Goal: Task Accomplishment & Management: Use online tool/utility

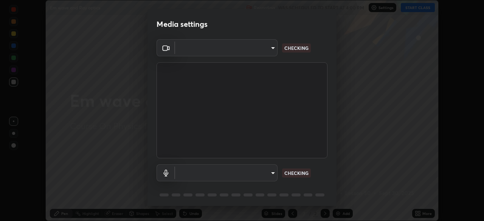
scroll to position [27, 0]
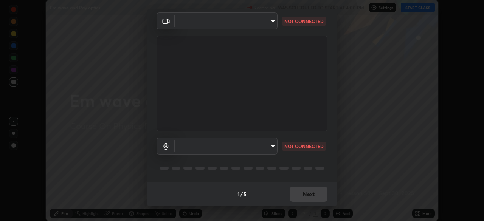
click at [242, 148] on body "Erase all Em wave and Ray optics Recording WAS SCHEDULED TO START AT 4:00 PM Se…" at bounding box center [242, 110] width 484 height 221
type input "7d393a75b5efabb373047579b199f96731eb4933b6c70bc853c0b4e4a878a56a"
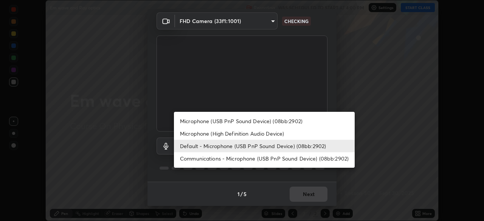
click at [239, 149] on li "Default - Microphone (USB PnP Sound Device) (08bb:2902)" at bounding box center [264, 146] width 181 height 12
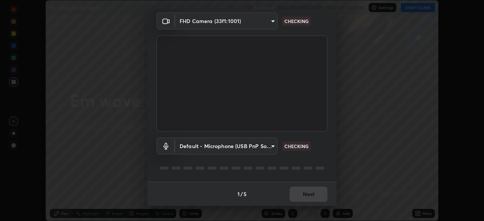
click at [241, 147] on body "Erase all Em wave and Ray optics Recording WAS SCHEDULED TO START AT 4:00 PM Se…" at bounding box center [242, 110] width 484 height 221
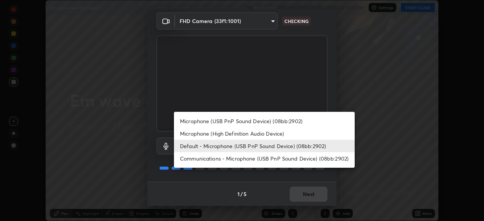
click at [234, 134] on li "Microphone (High Definition Audio Device)" at bounding box center [264, 134] width 181 height 12
type input "ee7118bb65de10054a7313f1cdc2036266ef2a3312f29c2899b532ad6d888d43"
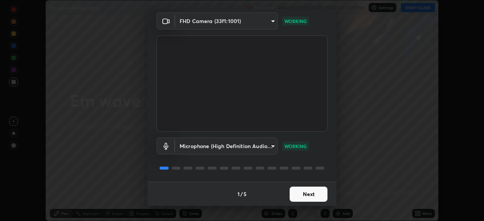
click at [310, 195] on button "Next" at bounding box center [309, 194] width 38 height 15
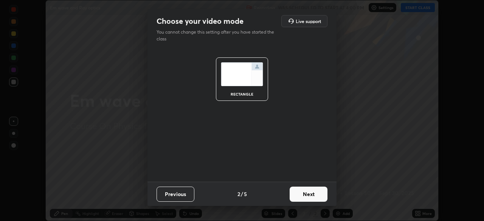
click at [311, 192] on button "Next" at bounding box center [309, 194] width 38 height 15
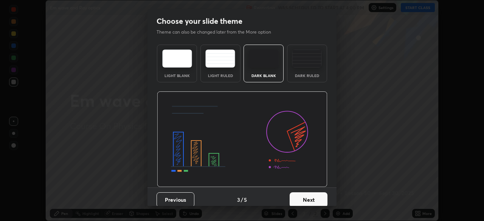
click at [309, 195] on button "Next" at bounding box center [309, 200] width 38 height 15
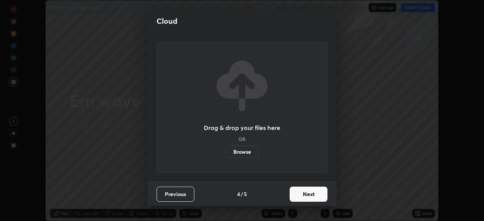
click at [310, 194] on button "Next" at bounding box center [309, 194] width 38 height 15
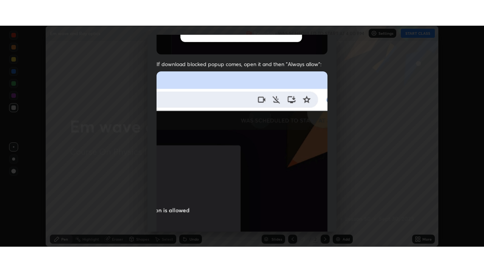
scroll to position [181, 0]
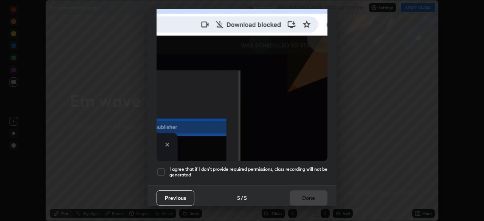
click at [206, 166] on h5 "I agree that if I don't provide required permissions, class recording will not …" at bounding box center [249, 172] width 158 height 12
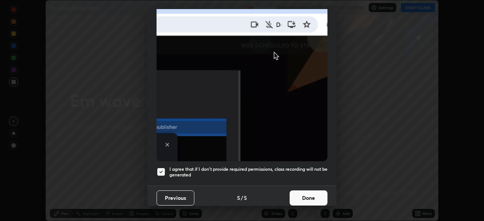
click at [299, 192] on button "Done" at bounding box center [309, 198] width 38 height 15
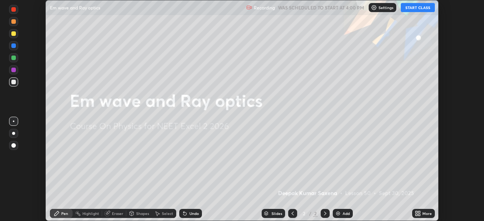
click at [342, 214] on div "Add" at bounding box center [343, 213] width 20 height 9
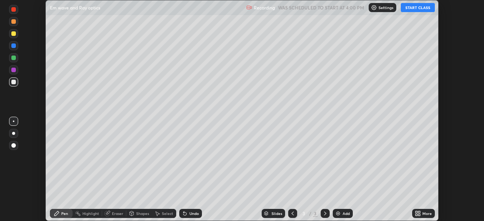
click at [418, 213] on icon at bounding box center [418, 214] width 6 height 6
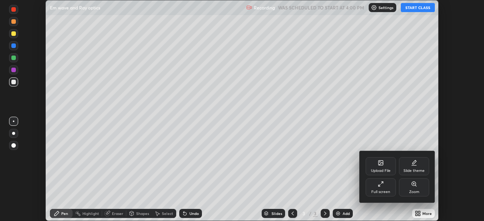
click at [381, 192] on div "Full screen" at bounding box center [381, 192] width 19 height 4
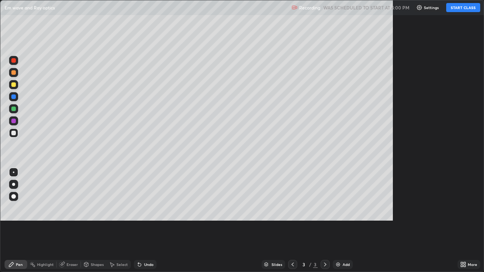
scroll to position [272, 484]
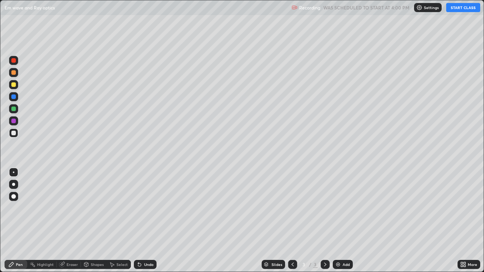
click at [464, 6] on button "START CLASS" at bounding box center [463, 7] width 34 height 9
click at [292, 221] on icon at bounding box center [293, 265] width 6 height 6
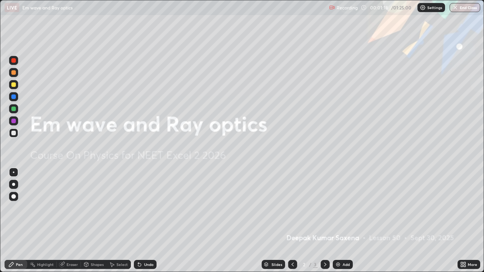
click at [344, 221] on div "Add" at bounding box center [343, 264] width 20 height 9
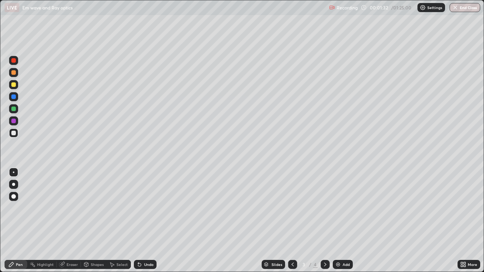
click at [350, 221] on div "Add" at bounding box center [343, 264] width 20 height 9
click at [12, 134] on div at bounding box center [13, 133] width 5 height 5
click at [148, 221] on div "Undo" at bounding box center [148, 265] width 9 height 4
click at [149, 221] on div "Undo" at bounding box center [148, 265] width 9 height 4
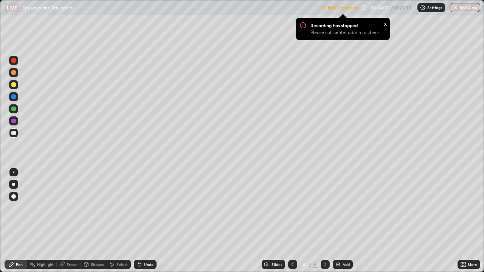
click at [432, 8] on p "Settings" at bounding box center [435, 8] width 15 height 4
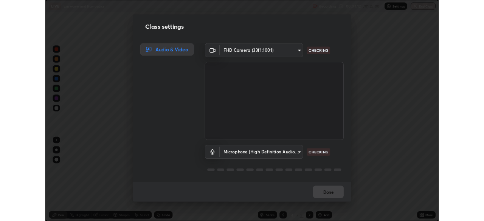
scroll to position [1, 0]
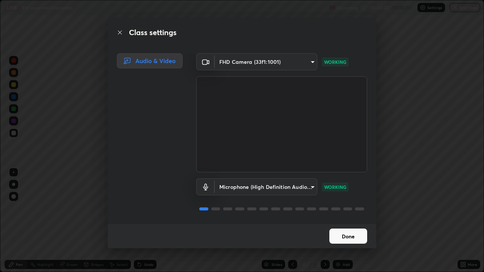
click at [353, 221] on button "Done" at bounding box center [349, 236] width 38 height 15
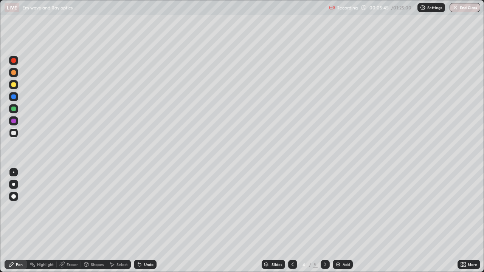
click at [17, 85] on div at bounding box center [13, 84] width 9 height 9
click at [336, 221] on img at bounding box center [338, 265] width 6 height 6
click at [15, 88] on div at bounding box center [13, 84] width 9 height 9
click at [292, 221] on icon at bounding box center [293, 265] width 6 height 6
click at [327, 221] on icon at bounding box center [325, 265] width 6 height 6
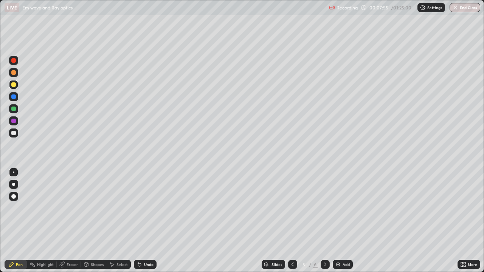
click at [296, 221] on div at bounding box center [292, 264] width 9 height 9
click at [325, 221] on icon at bounding box center [325, 265] width 6 height 6
click at [95, 221] on div "Shapes" at bounding box center [97, 265] width 13 height 4
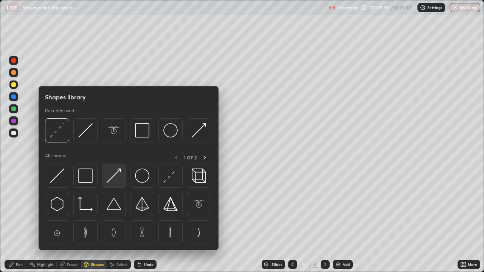
click at [119, 178] on img at bounding box center [114, 176] width 14 height 14
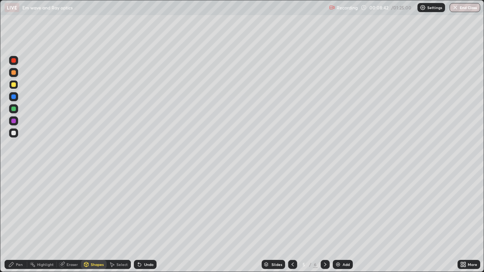
click at [17, 221] on div "Pen" at bounding box center [19, 265] width 7 height 4
click at [289, 221] on div at bounding box center [292, 264] width 9 height 9
click at [325, 221] on icon at bounding box center [325, 265] width 6 height 6
click at [96, 221] on div "Shapes" at bounding box center [94, 264] width 26 height 9
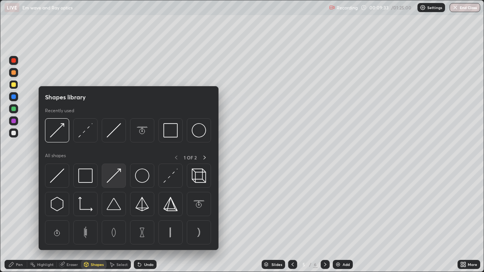
click at [111, 177] on img at bounding box center [114, 176] width 14 height 14
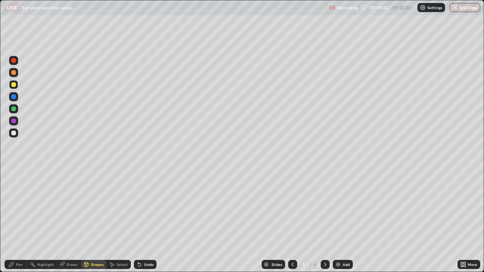
click at [19, 221] on div "Pen" at bounding box center [16, 264] width 23 height 9
click at [347, 221] on div "Add" at bounding box center [346, 265] width 7 height 4
click at [296, 221] on div at bounding box center [292, 264] width 9 height 9
click at [289, 221] on div at bounding box center [292, 264] width 9 height 9
click at [325, 221] on icon at bounding box center [325, 265] width 6 height 6
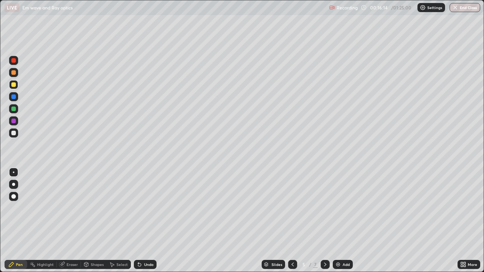
click at [341, 221] on div "Add" at bounding box center [343, 264] width 20 height 9
click at [16, 133] on div at bounding box center [13, 133] width 5 height 5
click at [343, 221] on div "Add" at bounding box center [346, 265] width 7 height 4
click at [150, 221] on div "Undo" at bounding box center [148, 265] width 9 height 4
click at [151, 221] on div "Undo" at bounding box center [148, 265] width 9 height 4
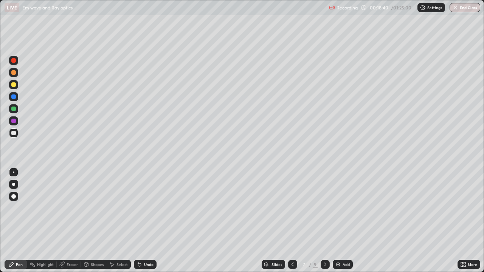
click at [96, 221] on div "Shapes" at bounding box center [97, 265] width 13 height 4
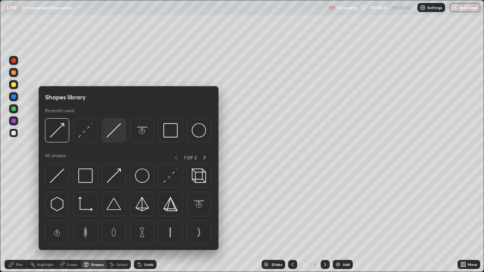
click at [112, 135] on img at bounding box center [114, 130] width 14 height 14
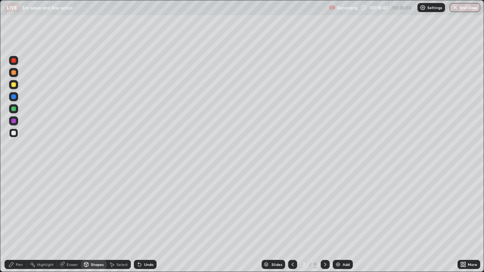
click at [100, 221] on div "Shapes" at bounding box center [97, 265] width 13 height 4
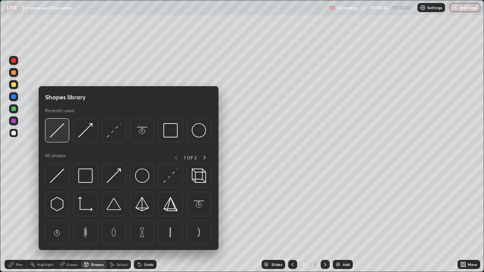
click at [59, 131] on img at bounding box center [57, 130] width 14 height 14
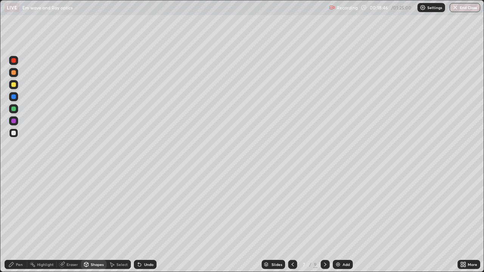
click at [14, 221] on icon at bounding box center [11, 265] width 6 height 6
click at [292, 221] on icon at bounding box center [293, 265] width 6 height 6
click at [328, 221] on div at bounding box center [325, 264] width 9 height 9
click at [98, 221] on div "Shapes" at bounding box center [94, 264] width 26 height 9
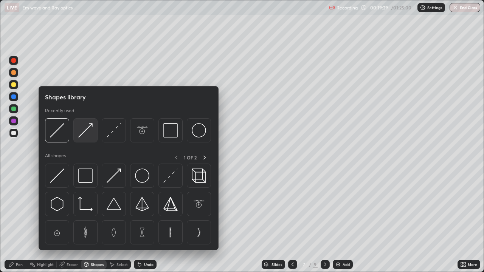
click at [86, 136] on img at bounding box center [85, 130] width 14 height 14
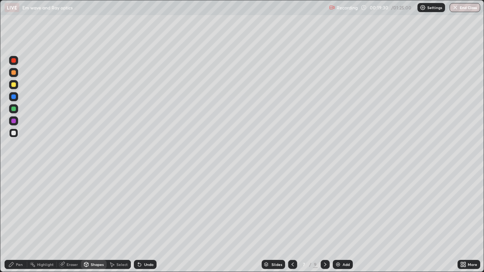
click at [14, 84] on div at bounding box center [13, 84] width 5 height 5
click at [22, 221] on div "Pen" at bounding box center [19, 265] width 7 height 4
click at [95, 221] on div "Shapes" at bounding box center [97, 265] width 13 height 4
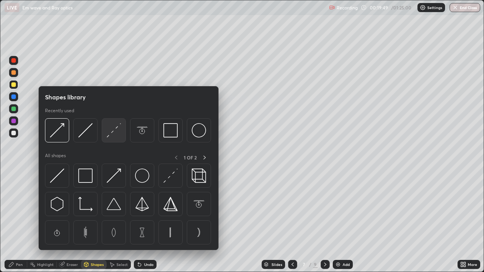
click at [111, 135] on img at bounding box center [114, 130] width 14 height 14
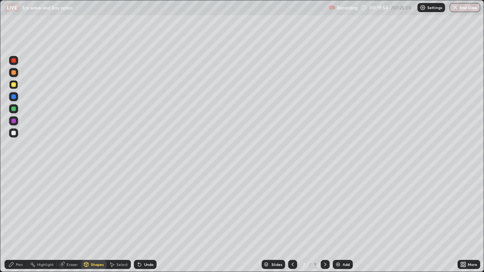
click at [18, 221] on div "Pen" at bounding box center [19, 265] width 7 height 4
click at [89, 221] on div "Shapes" at bounding box center [94, 264] width 26 height 9
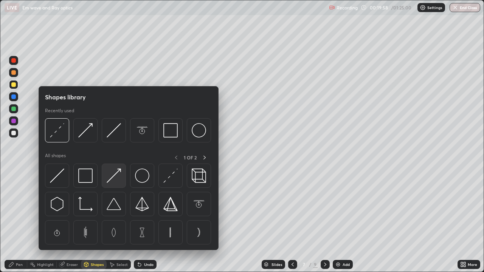
click at [117, 178] on img at bounding box center [114, 176] width 14 height 14
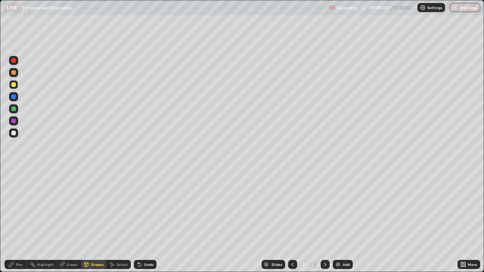
click at [14, 134] on div at bounding box center [13, 133] width 5 height 5
click at [19, 221] on div "Pen" at bounding box center [19, 265] width 7 height 4
click at [15, 86] on div at bounding box center [13, 84] width 5 height 5
click at [99, 221] on div "Shapes" at bounding box center [97, 265] width 13 height 4
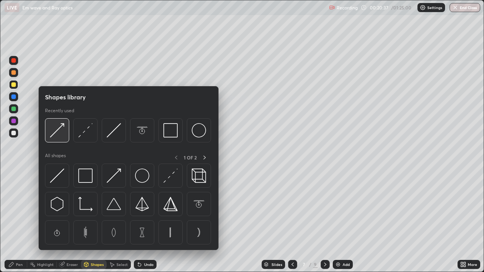
click at [64, 135] on img at bounding box center [57, 130] width 14 height 14
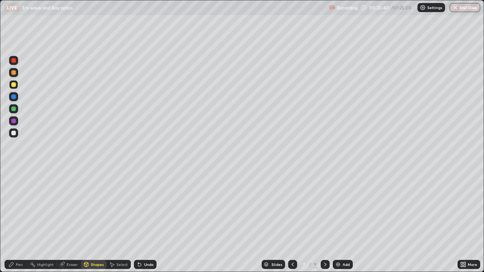
click at [24, 221] on div "Pen" at bounding box center [16, 264] width 23 height 9
click at [87, 221] on icon at bounding box center [86, 265] width 4 height 5
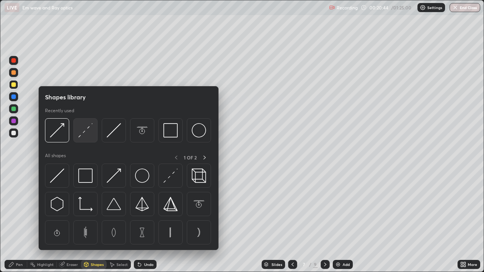
click at [91, 135] on img at bounding box center [85, 130] width 14 height 14
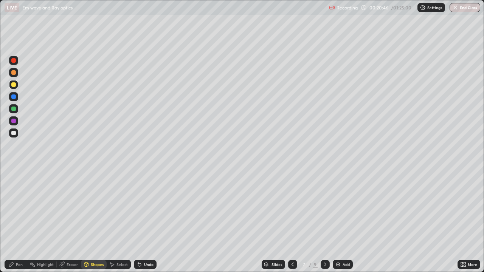
click at [24, 221] on div "Pen" at bounding box center [16, 264] width 23 height 9
click at [16, 132] on div at bounding box center [13, 133] width 5 height 5
click at [90, 221] on div "Shapes" at bounding box center [94, 264] width 26 height 9
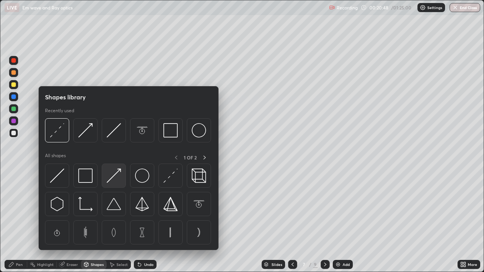
click at [114, 175] on img at bounding box center [114, 176] width 14 height 14
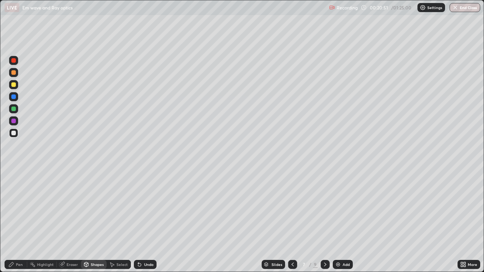
click at [20, 221] on div "Pen" at bounding box center [19, 265] width 7 height 4
click at [341, 221] on img at bounding box center [338, 265] width 6 height 6
click at [13, 84] on div at bounding box center [13, 84] width 5 height 5
click at [96, 221] on div "Shapes" at bounding box center [97, 265] width 13 height 4
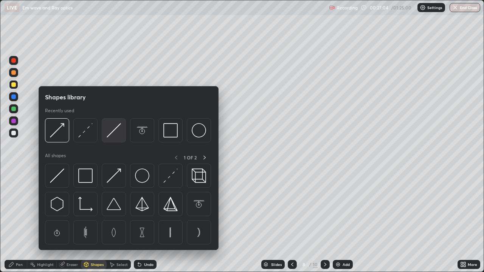
click at [109, 133] on img at bounding box center [114, 130] width 14 height 14
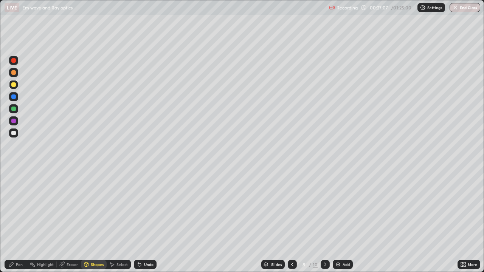
click at [19, 221] on div "Pen" at bounding box center [19, 265] width 7 height 4
click at [97, 221] on div "Shapes" at bounding box center [97, 265] width 13 height 4
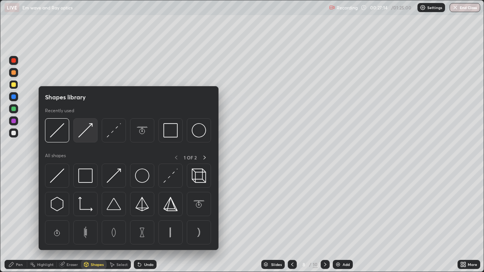
click at [87, 132] on img at bounding box center [85, 130] width 14 height 14
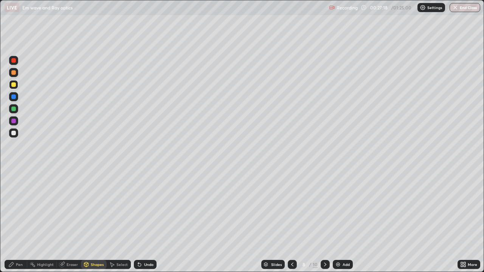
click at [25, 221] on div "Pen" at bounding box center [16, 264] width 23 height 9
click at [92, 221] on div "Shapes" at bounding box center [94, 264] width 26 height 9
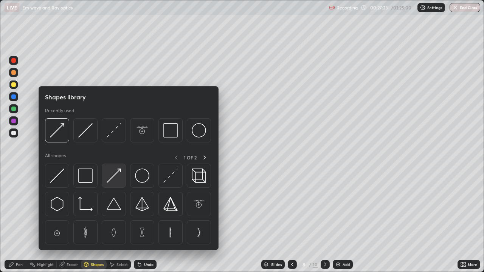
click at [114, 175] on img at bounding box center [114, 176] width 14 height 14
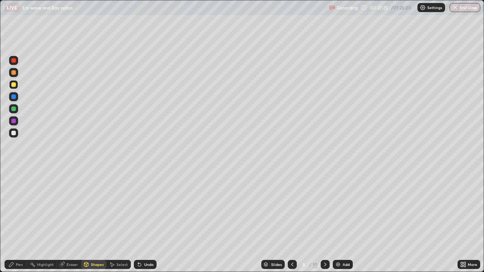
click at [24, 221] on div "Pen" at bounding box center [16, 264] width 23 height 9
click at [14, 133] on div at bounding box center [13, 133] width 5 height 5
click at [98, 221] on div "Shapes" at bounding box center [94, 264] width 26 height 9
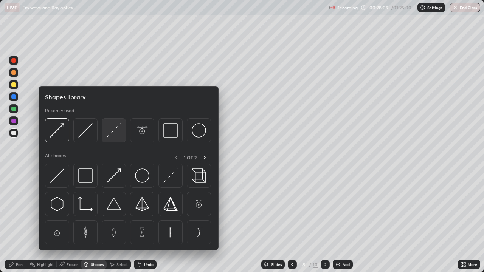
click at [112, 137] on img at bounding box center [114, 130] width 14 height 14
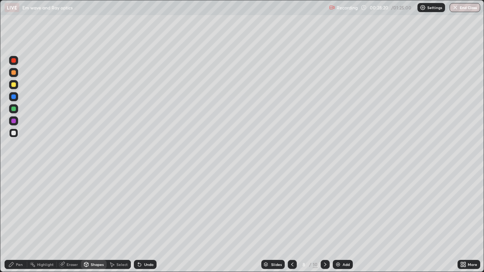
click at [23, 221] on div "Pen" at bounding box center [16, 264] width 23 height 9
click at [344, 221] on div "Add" at bounding box center [343, 264] width 20 height 9
click at [14, 86] on div at bounding box center [13, 84] width 5 height 5
click at [339, 221] on img at bounding box center [338, 265] width 6 height 6
click at [292, 221] on icon at bounding box center [293, 265] width 6 height 6
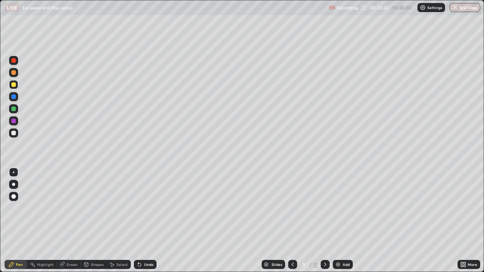
click at [290, 221] on div at bounding box center [292, 264] width 9 height 9
click at [293, 221] on icon at bounding box center [293, 265] width 6 height 6
click at [328, 221] on div at bounding box center [325, 264] width 9 height 9
click at [292, 221] on icon at bounding box center [293, 265] width 6 height 6
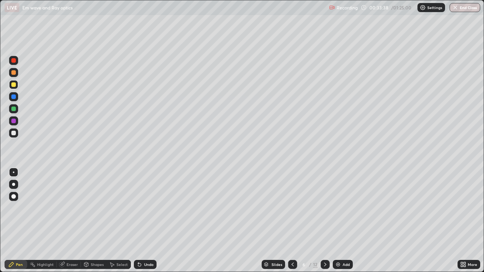
click at [325, 221] on div at bounding box center [325, 264] width 9 height 9
click at [339, 221] on img at bounding box center [338, 265] width 6 height 6
click at [96, 221] on div "Shapes" at bounding box center [97, 265] width 13 height 4
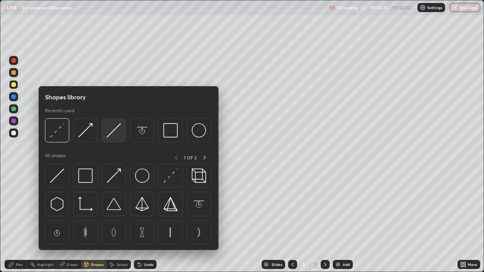
click at [112, 135] on img at bounding box center [114, 130] width 14 height 14
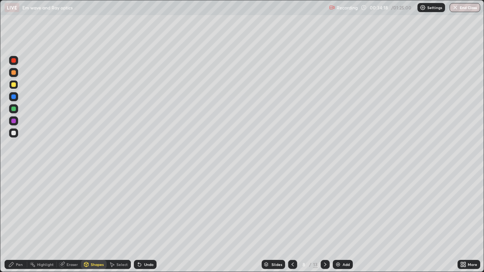
click at [14, 221] on icon at bounding box center [11, 265] width 6 height 6
click at [86, 221] on icon at bounding box center [86, 265] width 0 height 3
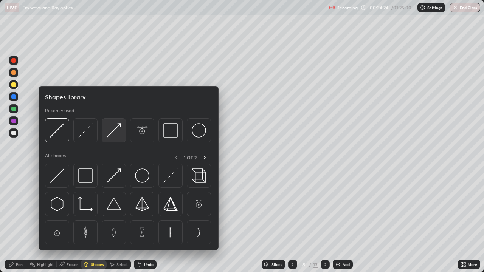
click at [113, 136] on img at bounding box center [114, 130] width 14 height 14
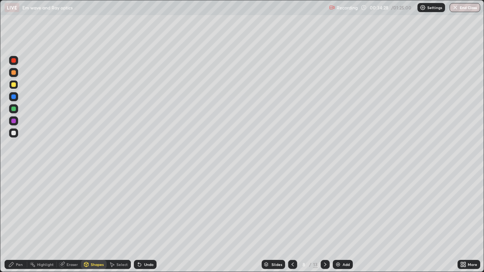
click at [86, 221] on icon at bounding box center [86, 264] width 4 height 1
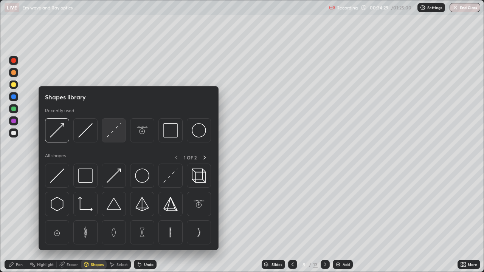
click at [111, 137] on img at bounding box center [114, 130] width 14 height 14
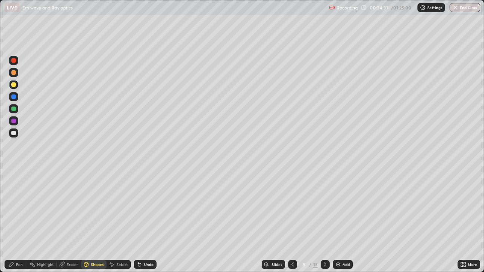
click at [16, 221] on div "Pen" at bounding box center [19, 265] width 7 height 4
click at [15, 221] on div "Pen" at bounding box center [16, 264] width 23 height 9
click at [16, 86] on div at bounding box center [13, 84] width 5 height 5
click at [13, 133] on div at bounding box center [13, 133] width 5 height 5
click at [14, 85] on div at bounding box center [13, 84] width 5 height 5
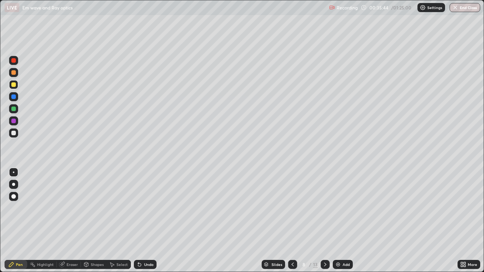
click at [98, 221] on div "Shapes" at bounding box center [97, 265] width 13 height 4
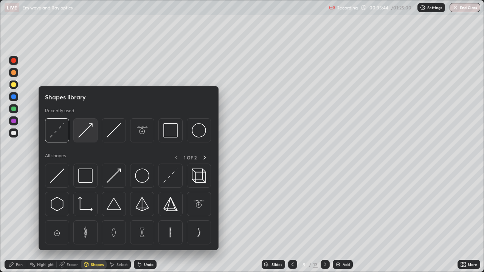
click at [87, 135] on img at bounding box center [85, 130] width 14 height 14
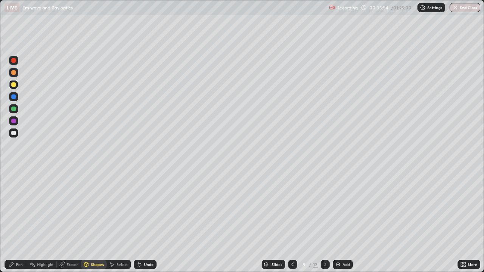
click at [20, 221] on div "Pen" at bounding box center [19, 265] width 7 height 4
click at [14, 134] on div at bounding box center [13, 133] width 5 height 5
click at [345, 221] on div "Add" at bounding box center [343, 264] width 20 height 9
click at [94, 221] on div "Shapes" at bounding box center [94, 264] width 26 height 9
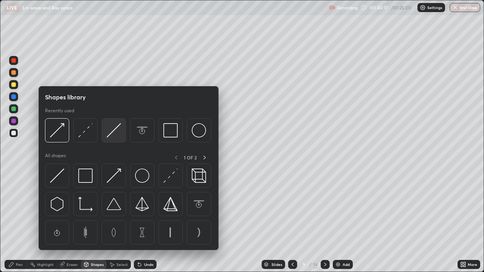
click at [112, 136] on img at bounding box center [114, 130] width 14 height 14
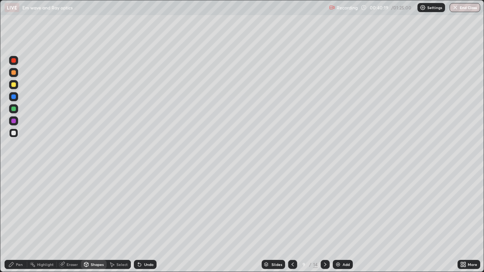
click at [18, 221] on div "Pen" at bounding box center [16, 264] width 23 height 9
click at [70, 221] on div "Eraser" at bounding box center [72, 265] width 11 height 4
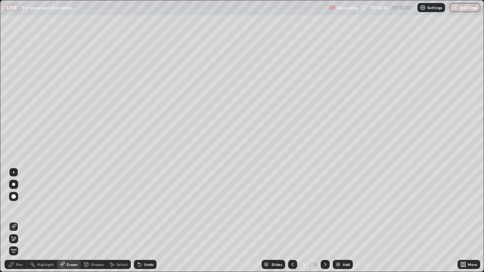
click at [24, 221] on div "Pen" at bounding box center [16, 264] width 23 height 9
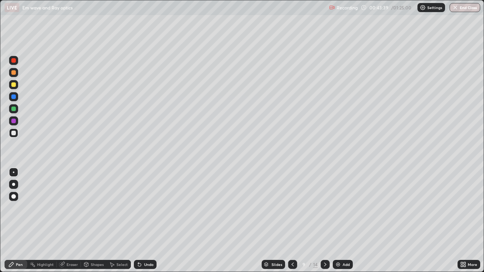
click at [343, 221] on div "Add" at bounding box center [346, 265] width 7 height 4
click at [17, 86] on div at bounding box center [13, 84] width 9 height 9
click at [141, 221] on icon at bounding box center [140, 265] width 6 height 6
click at [144, 221] on div "Undo" at bounding box center [145, 264] width 23 height 9
click at [91, 221] on div "Shapes" at bounding box center [94, 264] width 26 height 9
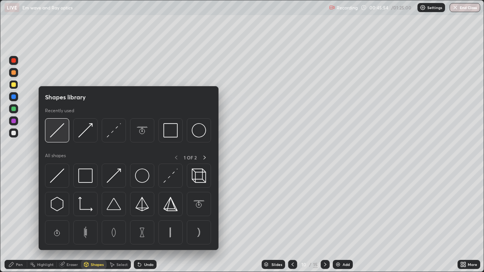
click at [58, 136] on img at bounding box center [57, 130] width 14 height 14
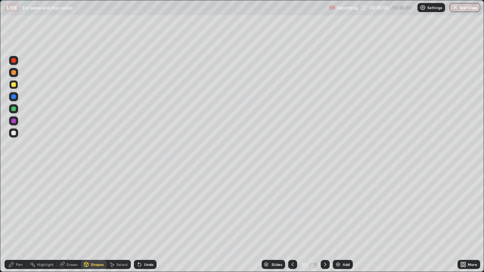
click at [14, 221] on icon at bounding box center [11, 265] width 6 height 6
click at [292, 221] on icon at bounding box center [293, 265] width 6 height 6
click at [325, 221] on icon at bounding box center [325, 265] width 6 height 6
click at [92, 221] on div "Shapes" at bounding box center [97, 265] width 13 height 4
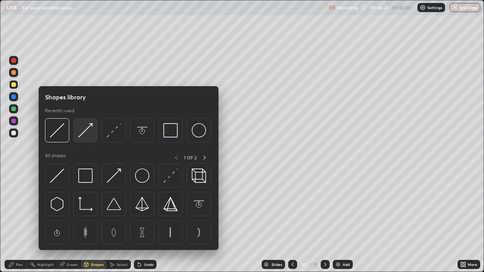
click at [85, 132] on img at bounding box center [85, 130] width 14 height 14
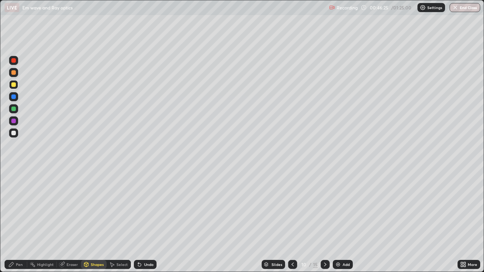
click at [15, 221] on div "Pen" at bounding box center [16, 264] width 23 height 9
click at [149, 221] on div "Undo" at bounding box center [148, 265] width 9 height 4
click at [14, 132] on div at bounding box center [13, 133] width 5 height 5
click at [89, 221] on div "Shapes" at bounding box center [94, 264] width 26 height 9
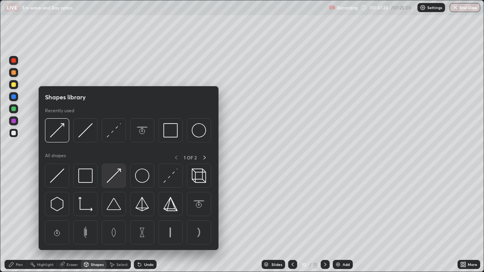
click at [112, 178] on img at bounding box center [114, 176] width 14 height 14
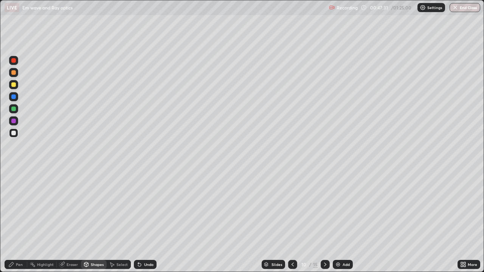
click at [89, 221] on icon at bounding box center [86, 265] width 6 height 6
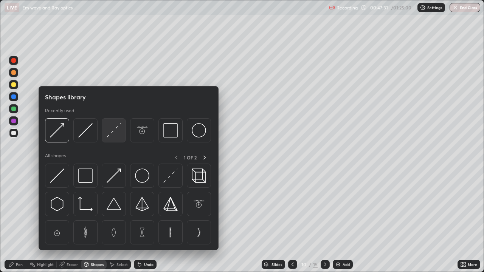
click at [110, 136] on img at bounding box center [114, 130] width 14 height 14
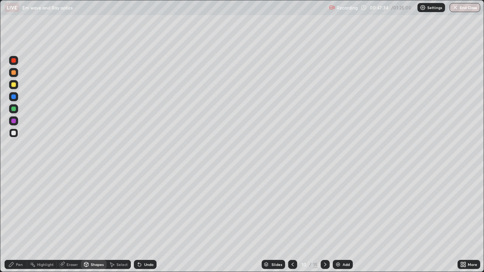
click at [12, 221] on icon at bounding box center [11, 265] width 6 height 6
click at [14, 86] on div at bounding box center [13, 84] width 5 height 5
click at [12, 108] on div at bounding box center [13, 109] width 5 height 5
click at [138, 221] on icon at bounding box center [138, 263] width 1 height 1
click at [91, 221] on div "Shapes" at bounding box center [97, 265] width 13 height 4
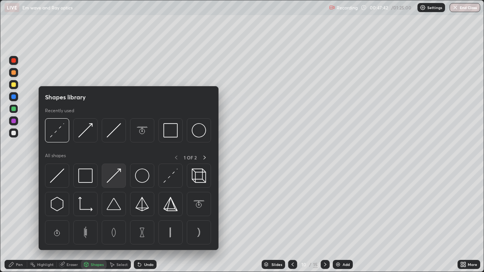
click at [114, 176] on img at bounding box center [114, 176] width 14 height 14
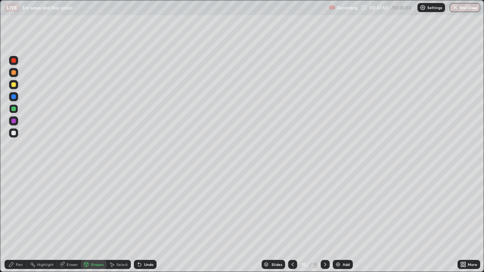
click at [95, 221] on div "Shapes" at bounding box center [97, 265] width 13 height 4
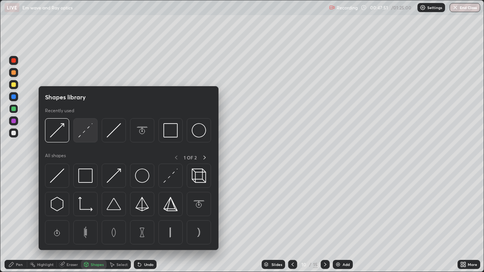
click at [90, 134] on img at bounding box center [85, 130] width 14 height 14
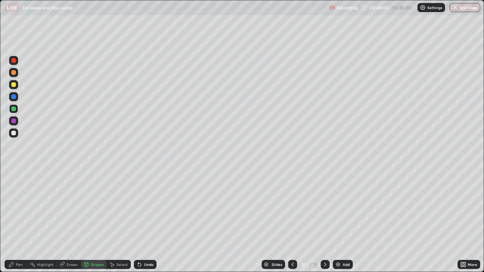
click at [14, 221] on div "Pen" at bounding box center [16, 264] width 23 height 9
click at [91, 221] on div "Shapes" at bounding box center [94, 264] width 26 height 9
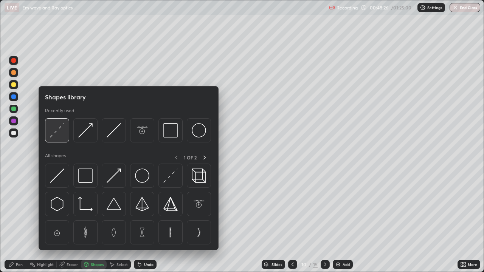
click at [56, 132] on img at bounding box center [57, 130] width 14 height 14
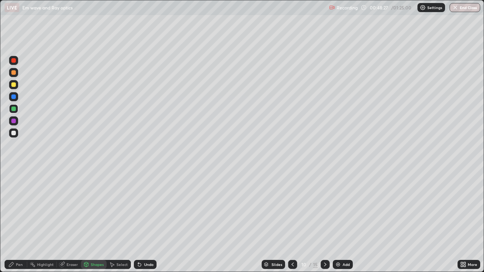
click at [13, 131] on div at bounding box center [13, 133] width 5 height 5
click at [12, 221] on icon at bounding box center [11, 265] width 5 height 5
click at [89, 221] on div "Shapes" at bounding box center [94, 264] width 26 height 9
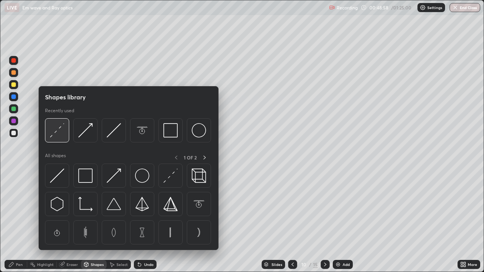
click at [59, 133] on img at bounding box center [57, 130] width 14 height 14
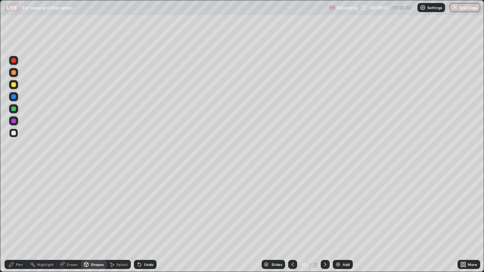
click at [16, 221] on div "Pen" at bounding box center [16, 264] width 23 height 9
click at [348, 221] on div "Add" at bounding box center [346, 265] width 7 height 4
click at [96, 221] on div "Shapes" at bounding box center [94, 264] width 26 height 9
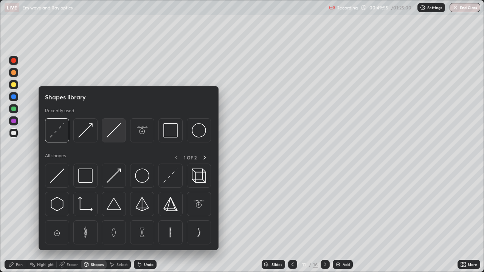
click at [112, 132] on img at bounding box center [114, 130] width 14 height 14
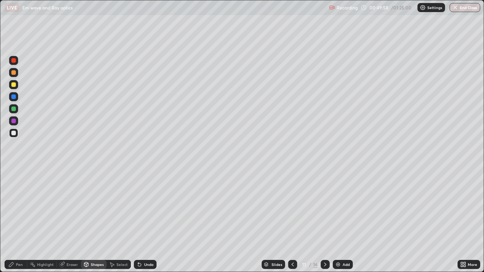
click at [22, 221] on div "Pen" at bounding box center [19, 265] width 7 height 4
click at [94, 221] on div "Shapes" at bounding box center [97, 265] width 13 height 4
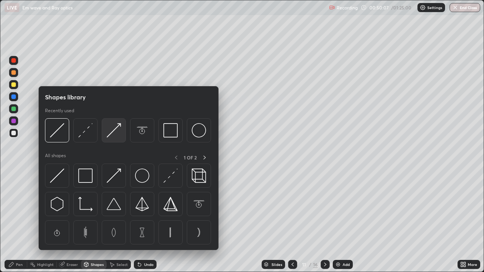
click at [110, 136] on img at bounding box center [114, 130] width 14 height 14
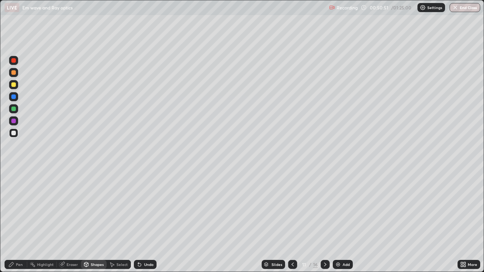
click at [340, 221] on img at bounding box center [338, 265] width 6 height 6
click at [151, 221] on div "Undo" at bounding box center [148, 265] width 9 height 4
click at [19, 221] on div "Pen" at bounding box center [19, 265] width 7 height 4
click at [341, 221] on div "Add" at bounding box center [343, 264] width 20 height 9
click at [292, 221] on icon at bounding box center [293, 265] width 6 height 6
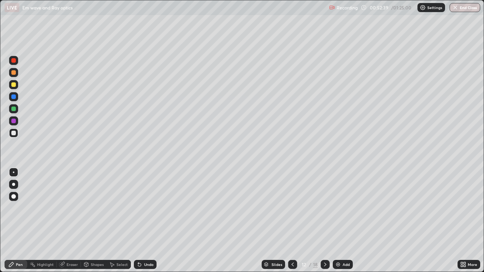
click at [292, 221] on icon at bounding box center [293, 265] width 6 height 6
click at [95, 221] on div "Shapes" at bounding box center [97, 265] width 13 height 4
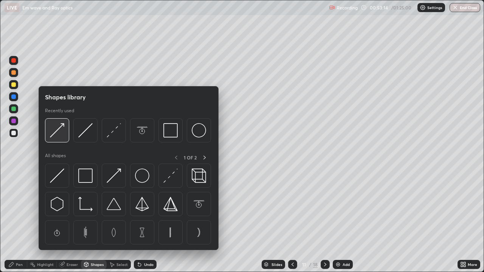
click at [59, 131] on img at bounding box center [57, 130] width 14 height 14
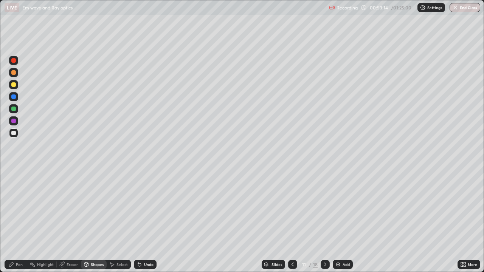
click at [14, 86] on div at bounding box center [13, 84] width 5 height 5
click at [18, 221] on div "Pen" at bounding box center [19, 265] width 7 height 4
click at [296, 221] on div at bounding box center [292, 264] width 9 height 9
click at [325, 221] on icon at bounding box center [325, 265] width 6 height 6
click at [344, 221] on div "Add" at bounding box center [346, 265] width 7 height 4
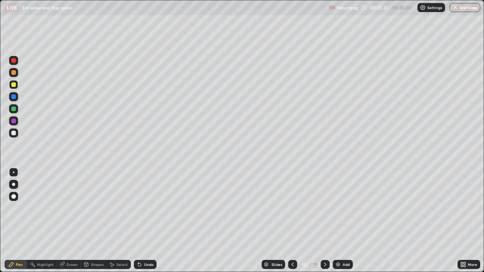
click at [91, 221] on div "Shapes" at bounding box center [97, 265] width 13 height 4
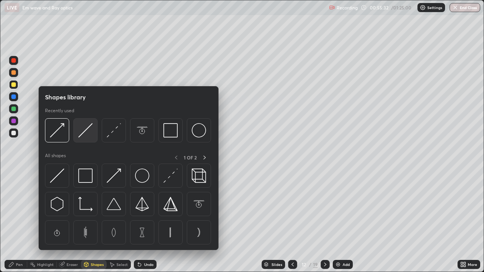
click at [84, 136] on img at bounding box center [85, 130] width 14 height 14
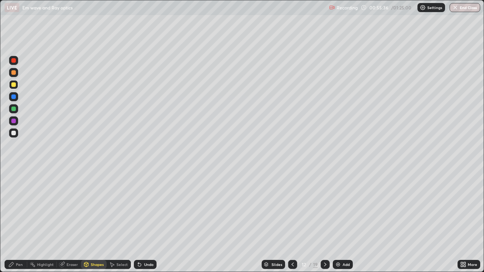
click at [86, 221] on icon at bounding box center [86, 265] width 0 height 3
click at [19, 221] on div "Pen" at bounding box center [19, 265] width 7 height 4
click at [94, 221] on div "Shapes" at bounding box center [97, 265] width 13 height 4
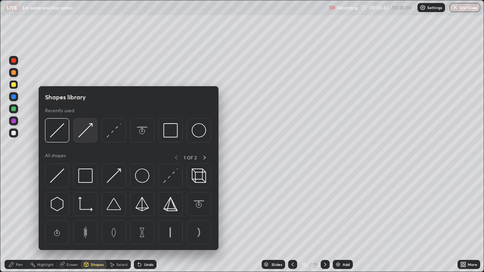
click at [86, 134] on img at bounding box center [85, 130] width 14 height 14
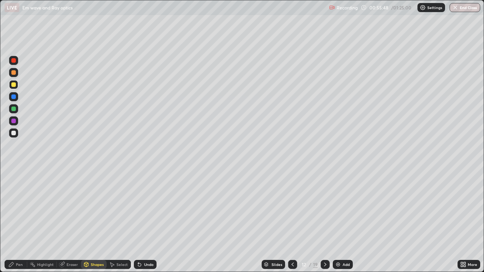
click at [98, 221] on div "Shapes" at bounding box center [97, 265] width 13 height 4
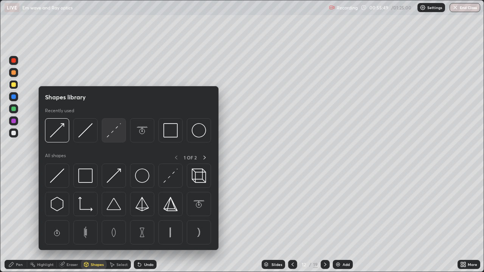
click at [112, 133] on img at bounding box center [114, 130] width 14 height 14
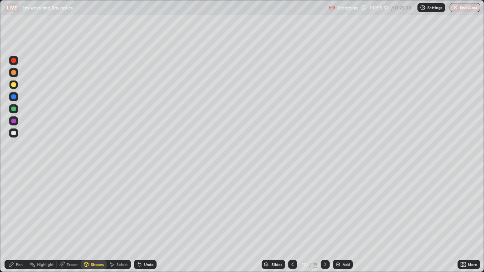
click at [21, 221] on div "Pen" at bounding box center [19, 265] width 7 height 4
click at [99, 221] on div "Shapes" at bounding box center [97, 265] width 13 height 4
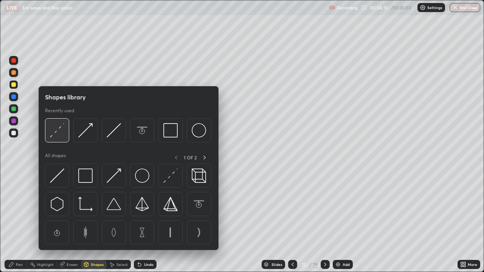
click at [60, 133] on img at bounding box center [57, 130] width 14 height 14
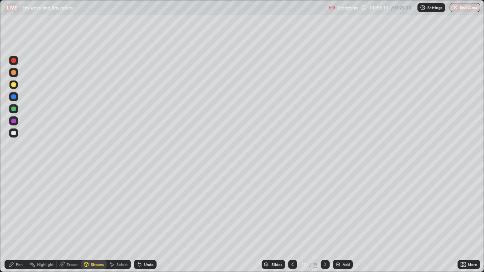
click at [119, 221] on div "Select" at bounding box center [122, 265] width 11 height 4
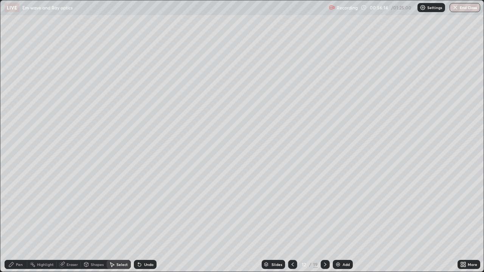
click at [95, 221] on div "Shapes" at bounding box center [97, 265] width 13 height 4
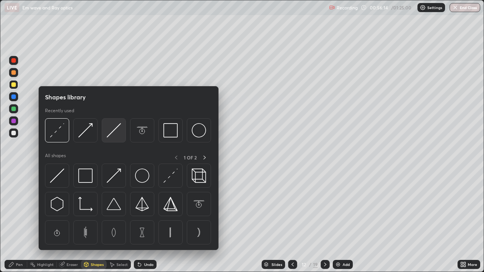
click at [115, 134] on img at bounding box center [114, 130] width 14 height 14
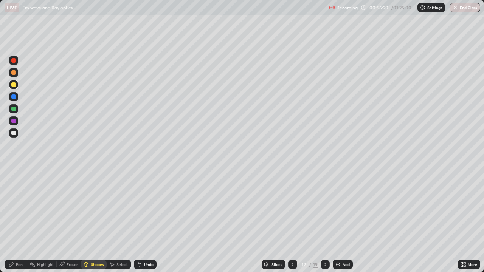
click at [20, 221] on div "Pen" at bounding box center [19, 265] width 7 height 4
click at [93, 221] on div "Shapes" at bounding box center [94, 264] width 26 height 9
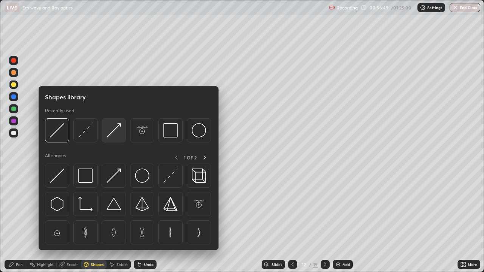
click at [110, 136] on img at bounding box center [114, 130] width 14 height 14
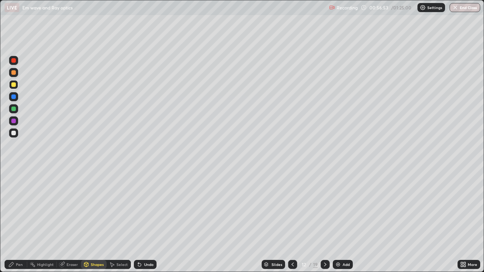
click at [22, 221] on div "Pen" at bounding box center [19, 265] width 7 height 4
click at [145, 221] on div "Undo" at bounding box center [148, 265] width 9 height 4
click at [91, 221] on div "Shapes" at bounding box center [97, 265] width 13 height 4
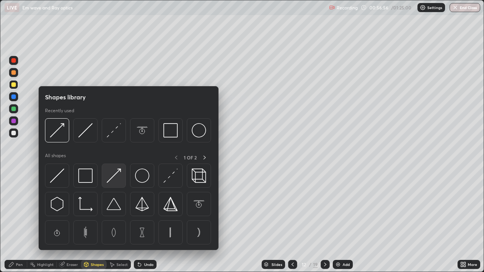
click at [118, 173] on img at bounding box center [114, 176] width 14 height 14
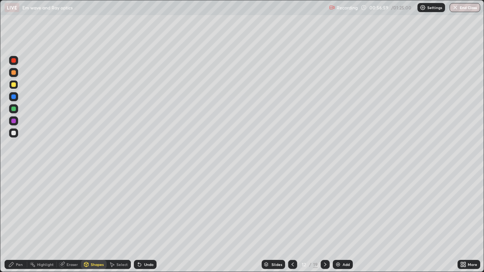
click at [23, 221] on div "Pen" at bounding box center [16, 264] width 23 height 9
click at [289, 221] on div at bounding box center [292, 264] width 9 height 9
click at [291, 221] on icon at bounding box center [293, 265] width 6 height 6
click at [293, 221] on icon at bounding box center [293, 265] width 2 height 4
click at [325, 221] on icon at bounding box center [325, 265] width 6 height 6
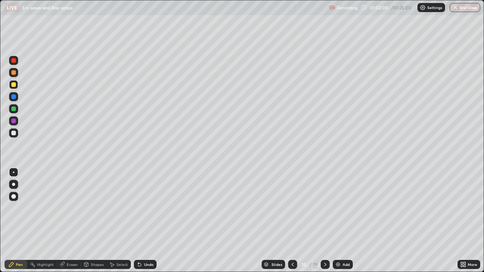
click at [325, 221] on icon at bounding box center [325, 265] width 6 height 6
click at [324, 221] on icon at bounding box center [325, 265] width 6 height 6
click at [93, 221] on div "Shapes" at bounding box center [97, 265] width 13 height 4
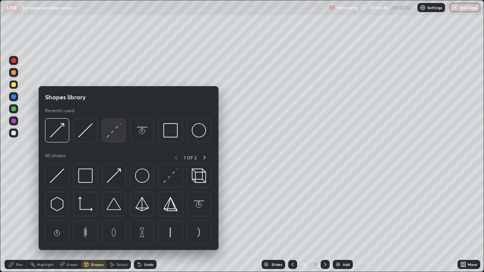
click at [109, 137] on img at bounding box center [114, 130] width 14 height 14
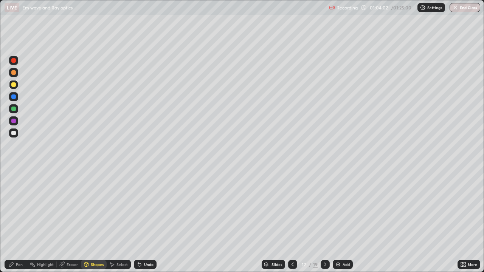
click at [148, 221] on div "Undo" at bounding box center [148, 265] width 9 height 4
click at [19, 221] on div "Pen" at bounding box center [19, 265] width 7 height 4
click at [14, 132] on div at bounding box center [13, 133] width 5 height 5
click at [342, 221] on div "Add" at bounding box center [343, 264] width 20 height 9
click at [93, 221] on div "Shapes" at bounding box center [94, 264] width 26 height 9
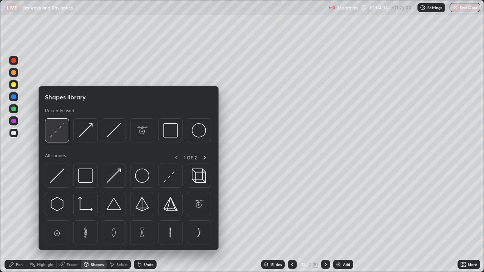
click at [60, 132] on img at bounding box center [57, 130] width 14 height 14
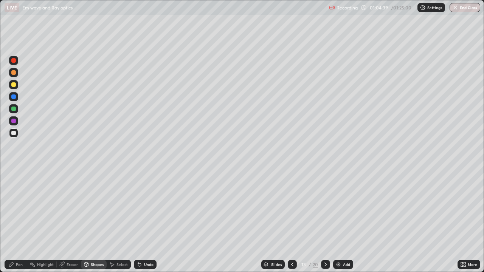
click at [93, 221] on div "Shapes" at bounding box center [97, 265] width 13 height 4
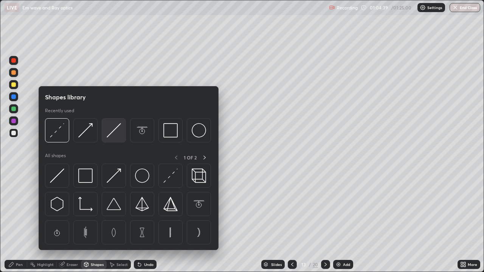
click at [113, 134] on img at bounding box center [114, 130] width 14 height 14
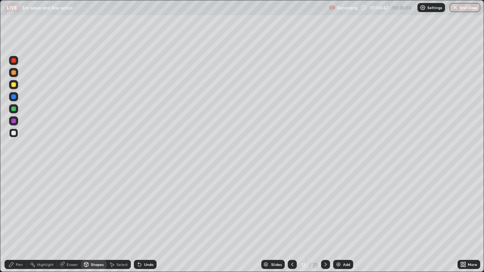
click at [96, 221] on div "Shapes" at bounding box center [97, 265] width 13 height 4
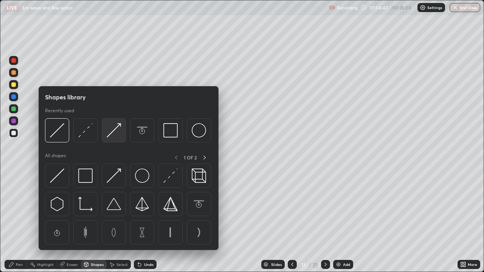
click at [108, 134] on img at bounding box center [114, 130] width 14 height 14
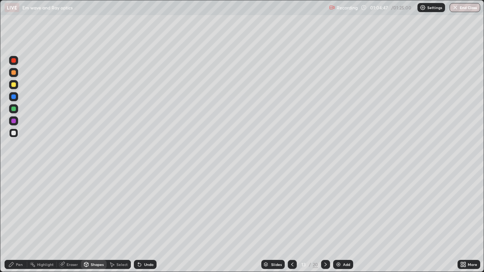
click at [21, 221] on div "Pen" at bounding box center [16, 264] width 23 height 9
click at [101, 221] on div "Shapes" at bounding box center [97, 265] width 13 height 4
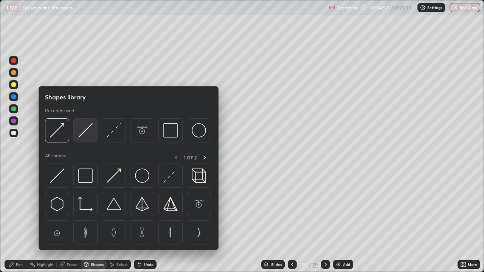
click at [84, 135] on img at bounding box center [85, 130] width 14 height 14
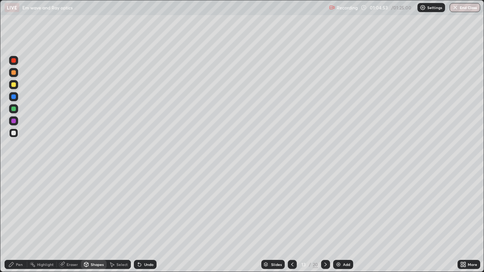
click at [13, 86] on div at bounding box center [13, 84] width 5 height 5
click at [95, 221] on div "Shapes" at bounding box center [97, 265] width 13 height 4
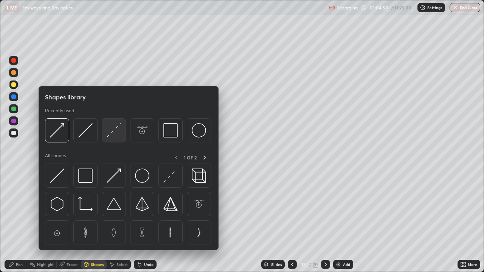
click at [111, 137] on img at bounding box center [114, 130] width 14 height 14
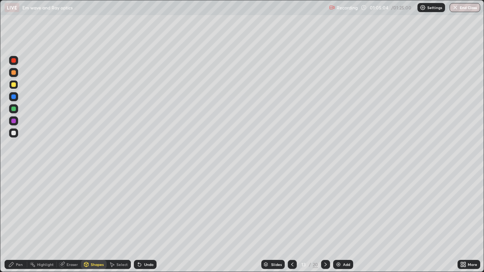
click at [19, 221] on div "Pen" at bounding box center [19, 265] width 7 height 4
click at [97, 221] on div "Shapes" at bounding box center [97, 265] width 13 height 4
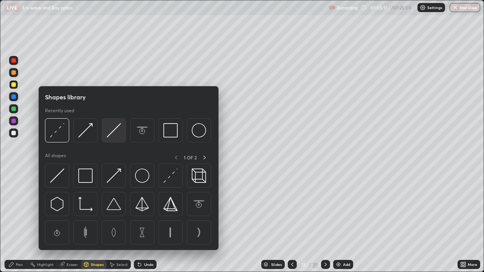
click at [109, 136] on img at bounding box center [114, 130] width 14 height 14
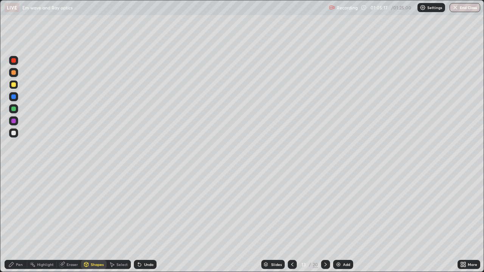
click at [15, 221] on div "Pen" at bounding box center [16, 264] width 23 height 9
click at [18, 221] on div "Pen" at bounding box center [19, 265] width 7 height 4
click at [147, 221] on div "Undo" at bounding box center [148, 265] width 9 height 4
click at [146, 221] on div "Undo" at bounding box center [148, 265] width 9 height 4
click at [147, 221] on div "Undo" at bounding box center [148, 265] width 9 height 4
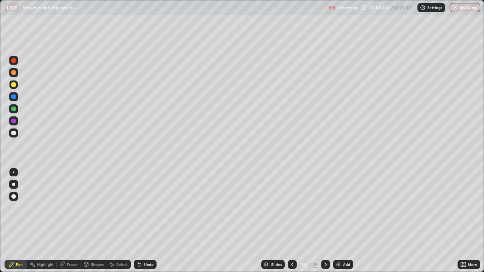
click at [147, 221] on div "Undo" at bounding box center [148, 265] width 9 height 4
click at [349, 221] on div "Add" at bounding box center [346, 265] width 7 height 4
click at [98, 221] on div "Shapes" at bounding box center [97, 265] width 13 height 4
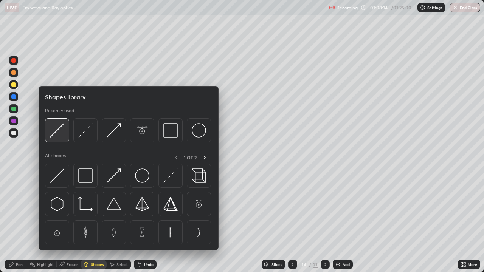
click at [62, 135] on img at bounding box center [57, 130] width 14 height 14
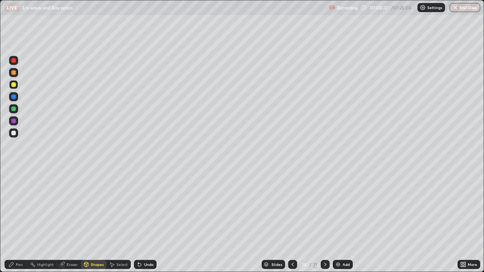
click at [94, 221] on div "Shapes" at bounding box center [97, 265] width 13 height 4
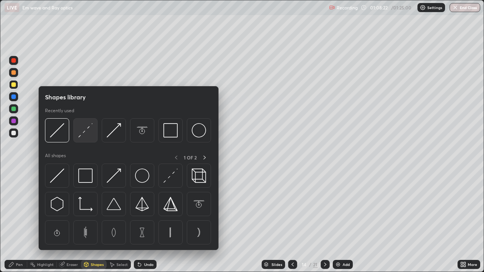
click at [82, 133] on img at bounding box center [85, 130] width 14 height 14
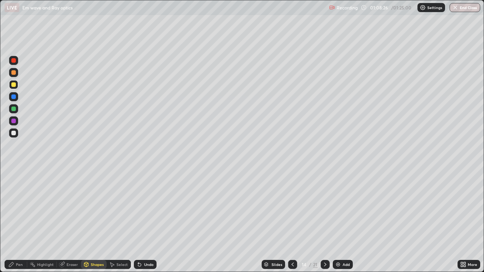
click at [17, 221] on div "Pen" at bounding box center [19, 265] width 7 height 4
click at [96, 221] on div "Shapes" at bounding box center [97, 265] width 13 height 4
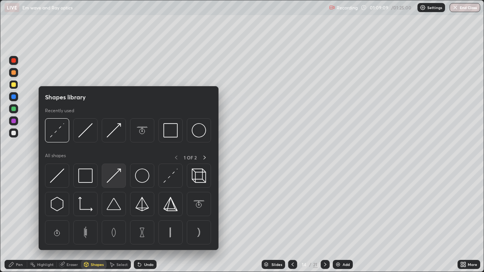
click at [111, 175] on img at bounding box center [114, 176] width 14 height 14
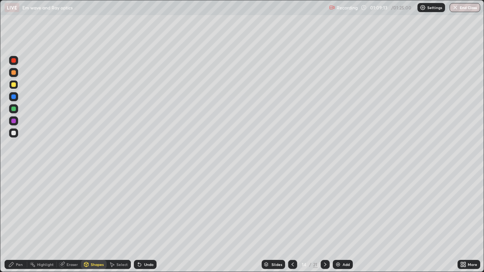
click at [16, 221] on div "Pen" at bounding box center [16, 264] width 23 height 9
click at [17, 221] on div "Pen" at bounding box center [19, 265] width 7 height 4
click at [91, 221] on div "Shapes" at bounding box center [97, 265] width 13 height 4
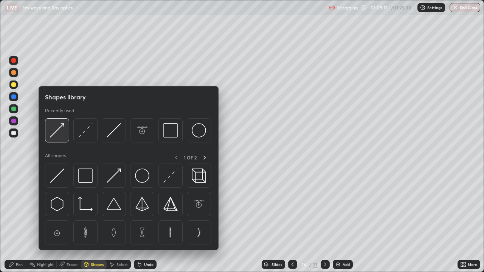
click at [58, 131] on img at bounding box center [57, 130] width 14 height 14
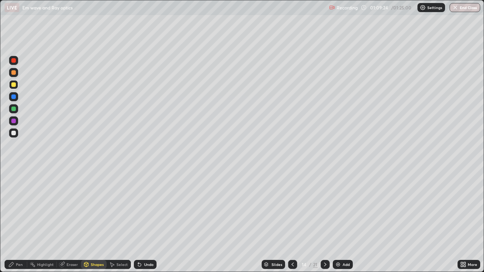
click at [93, 221] on div "Shapes" at bounding box center [97, 265] width 13 height 4
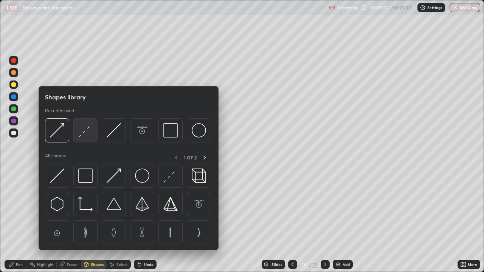
click at [87, 132] on img at bounding box center [85, 130] width 14 height 14
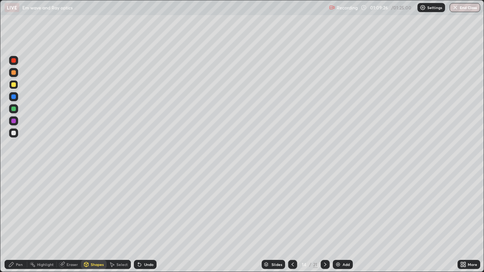
click at [14, 133] on div at bounding box center [13, 133] width 5 height 5
click at [17, 221] on div "Pen" at bounding box center [19, 265] width 7 height 4
click at [90, 221] on div "Shapes" at bounding box center [94, 264] width 26 height 9
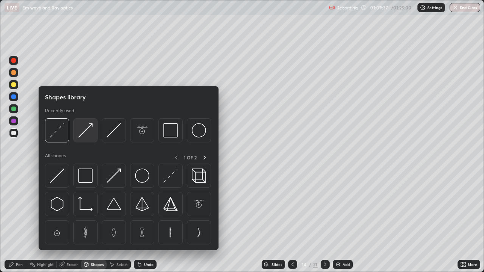
click at [89, 132] on img at bounding box center [85, 130] width 14 height 14
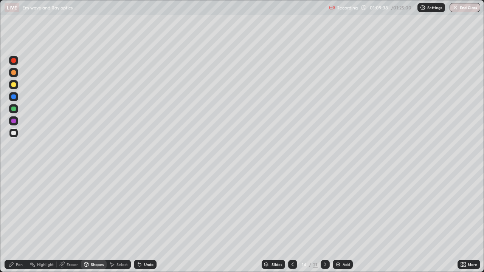
click at [15, 86] on div at bounding box center [13, 84] width 5 height 5
click at [92, 221] on div "Shapes" at bounding box center [97, 265] width 13 height 4
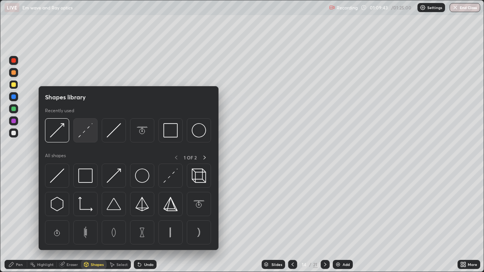
click at [83, 131] on img at bounding box center [85, 130] width 14 height 14
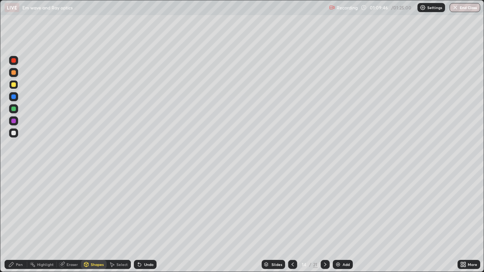
click at [91, 221] on div "Shapes" at bounding box center [97, 265] width 13 height 4
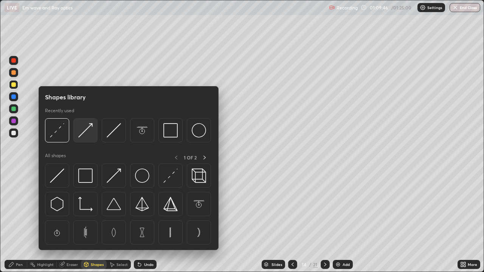
click at [90, 131] on img at bounding box center [85, 130] width 14 height 14
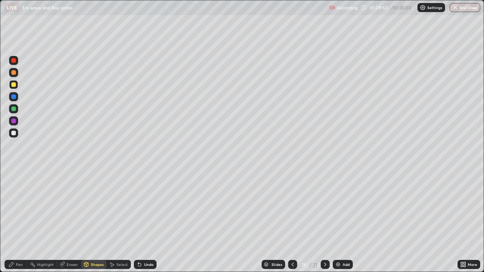
click at [94, 221] on div "Shapes" at bounding box center [97, 265] width 13 height 4
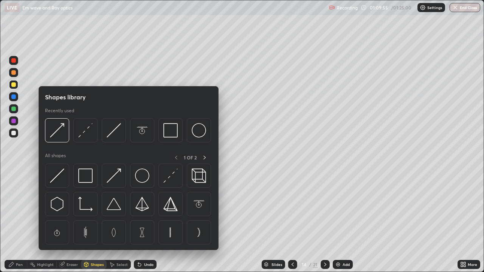
click at [14, 111] on div at bounding box center [13, 109] width 5 height 5
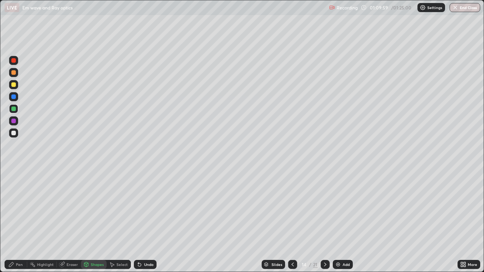
click at [16, 221] on div "Pen" at bounding box center [19, 265] width 7 height 4
click at [93, 221] on div "Shapes" at bounding box center [94, 264] width 26 height 9
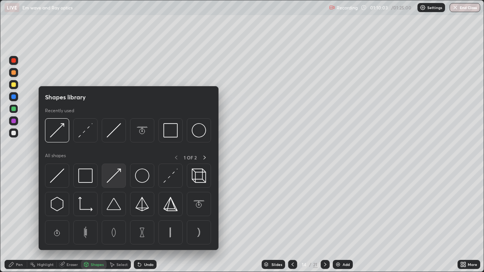
click at [115, 174] on img at bounding box center [114, 176] width 14 height 14
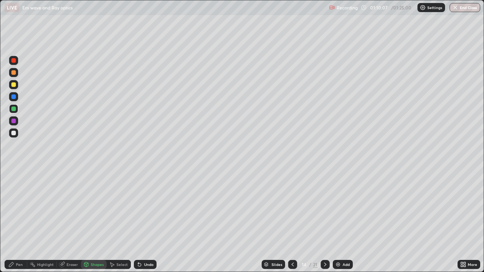
click at [19, 221] on div "Pen" at bounding box center [19, 265] width 7 height 4
click at [99, 221] on div "Shapes" at bounding box center [97, 265] width 13 height 4
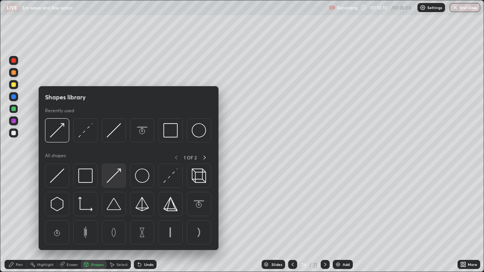
click at [118, 180] on img at bounding box center [114, 176] width 14 height 14
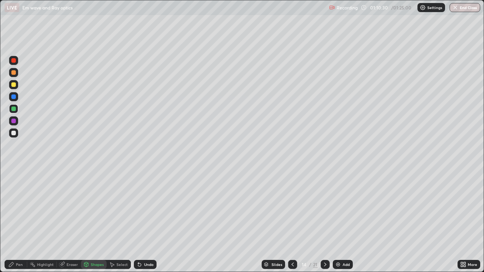
click at [90, 221] on div "Shapes" at bounding box center [94, 264] width 26 height 9
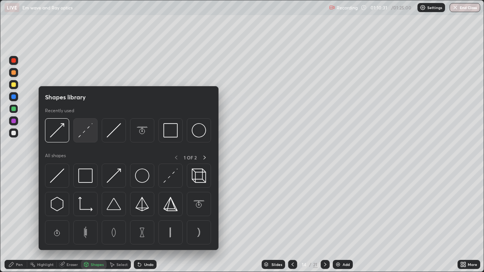
click at [84, 132] on img at bounding box center [85, 130] width 14 height 14
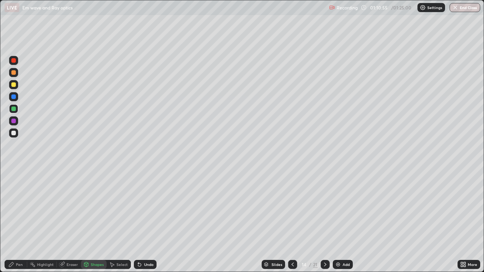
click at [21, 221] on div "Pen" at bounding box center [19, 265] width 7 height 4
click at [85, 221] on icon at bounding box center [86, 265] width 4 height 5
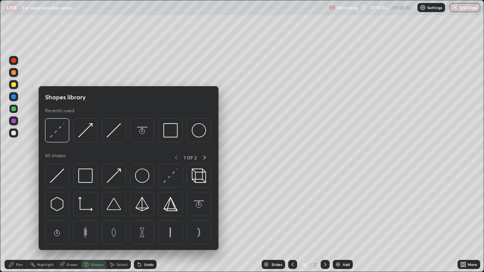
click at [71, 221] on div "Eraser" at bounding box center [72, 265] width 11 height 4
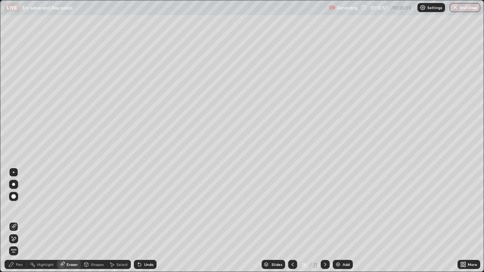
click at [95, 221] on div "Shapes" at bounding box center [97, 265] width 13 height 4
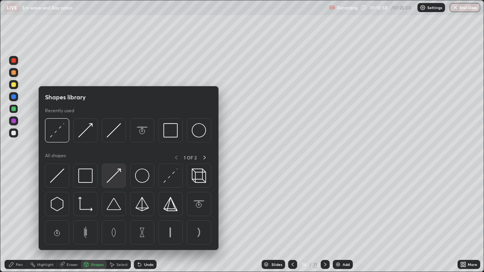
click at [112, 174] on img at bounding box center [114, 176] width 14 height 14
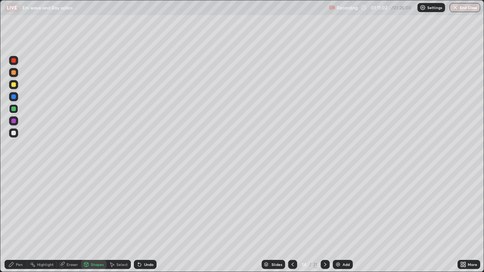
click at [16, 221] on div "Pen" at bounding box center [16, 264] width 23 height 9
click at [292, 221] on icon at bounding box center [293, 265] width 2 height 4
click at [325, 221] on icon at bounding box center [325, 265] width 6 height 6
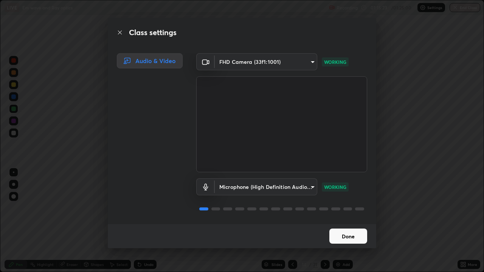
click at [356, 221] on button "Done" at bounding box center [349, 236] width 38 height 15
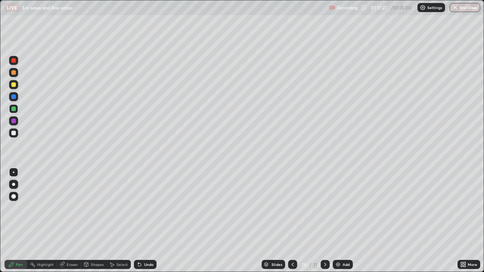
click at [289, 221] on div at bounding box center [292, 264] width 9 height 9
click at [325, 221] on icon at bounding box center [325, 265] width 6 height 6
click at [328, 221] on div at bounding box center [325, 264] width 9 height 9
click at [345, 221] on div "Add" at bounding box center [346, 265] width 7 height 4
click at [94, 221] on div "Shapes" at bounding box center [94, 264] width 26 height 9
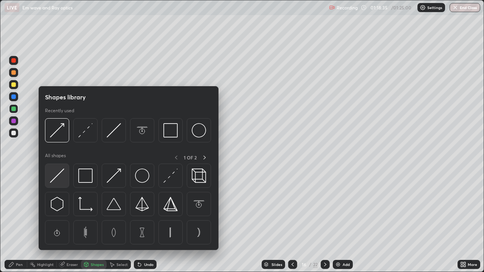
click at [61, 172] on img at bounding box center [57, 176] width 14 height 14
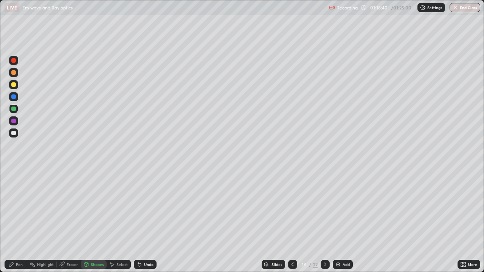
click at [19, 221] on div "Pen" at bounding box center [19, 265] width 7 height 4
click at [150, 221] on div "Undo" at bounding box center [148, 265] width 9 height 4
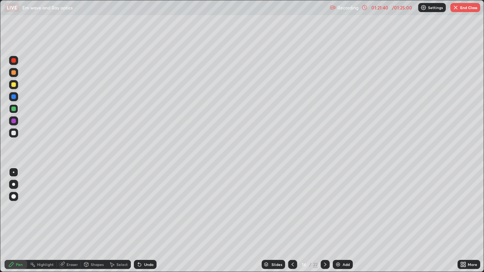
click at [12, 133] on div at bounding box center [13, 133] width 5 height 5
click at [464, 9] on button "End Class" at bounding box center [466, 7] width 30 height 9
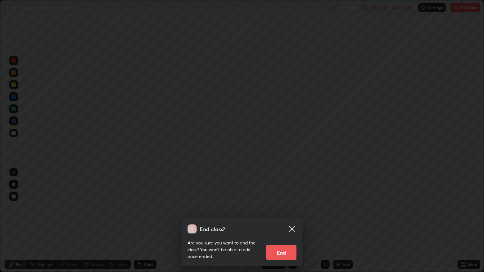
click at [288, 221] on button "End" at bounding box center [281, 252] width 30 height 15
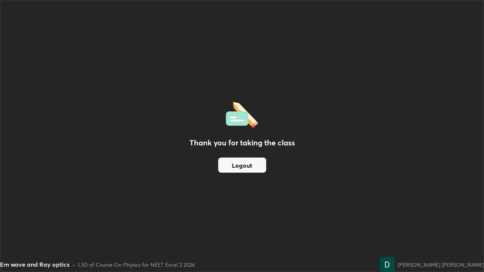
click at [254, 166] on button "Logout" at bounding box center [242, 165] width 48 height 15
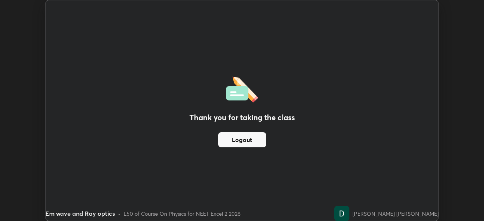
scroll to position [37616, 37353]
